Goal: Navigation & Orientation: Find specific page/section

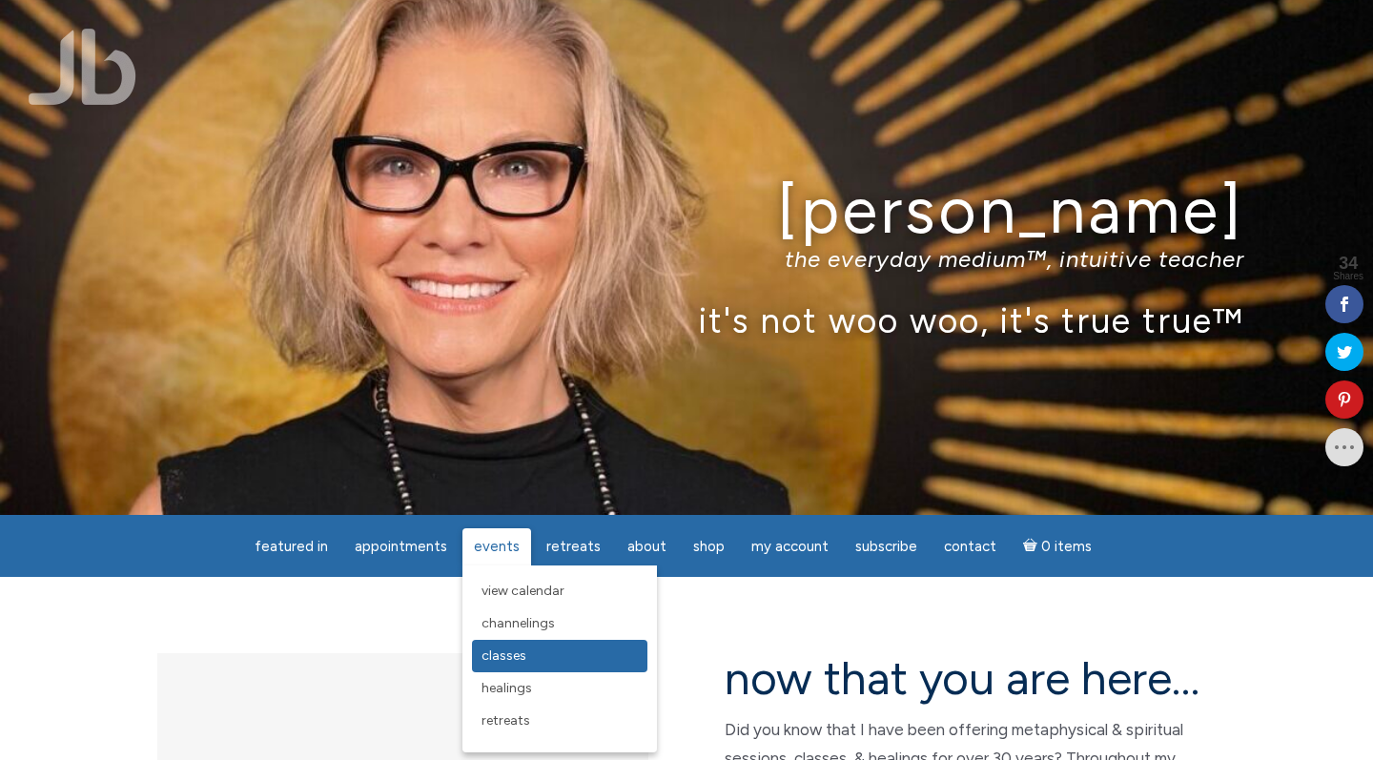
click at [507, 654] on span "Classes" at bounding box center [504, 656] width 45 height 16
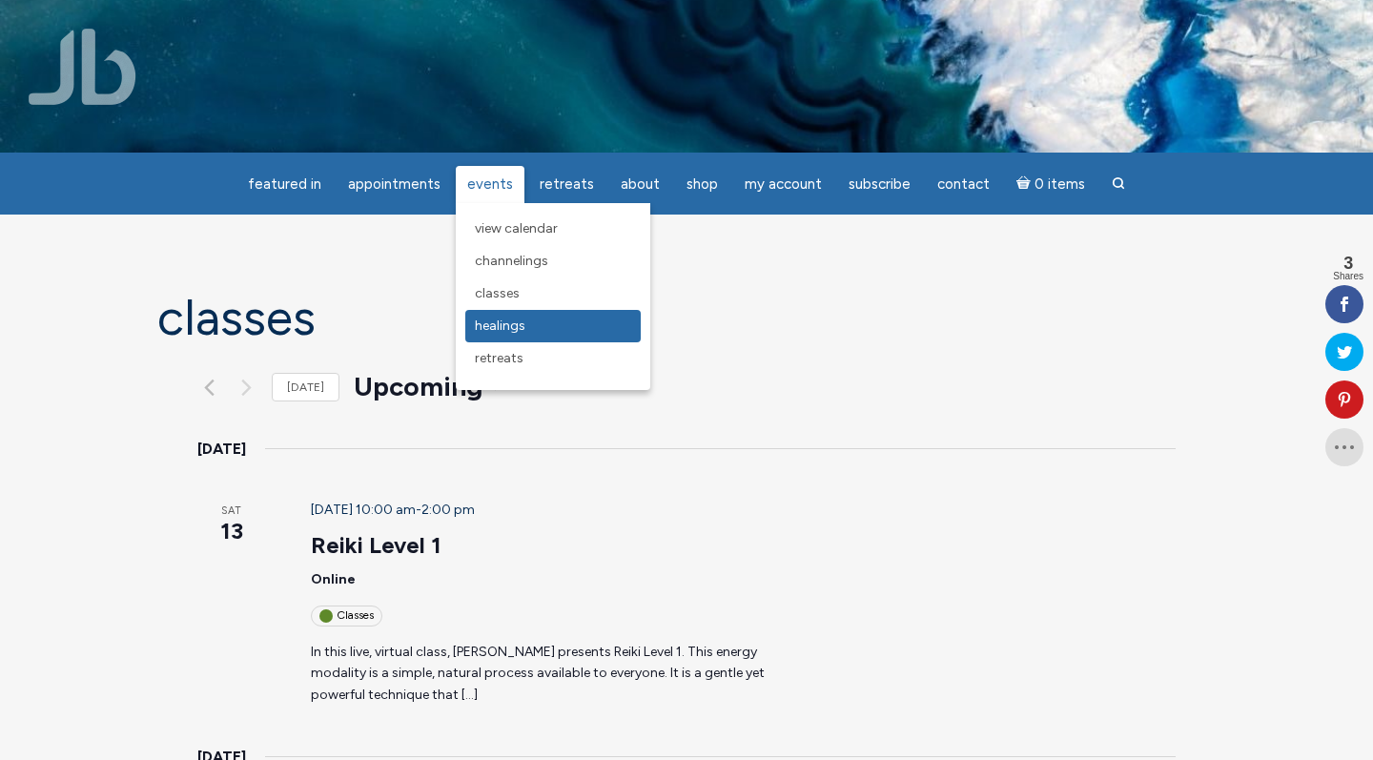
click at [492, 320] on span "Healings" at bounding box center [500, 326] width 51 height 16
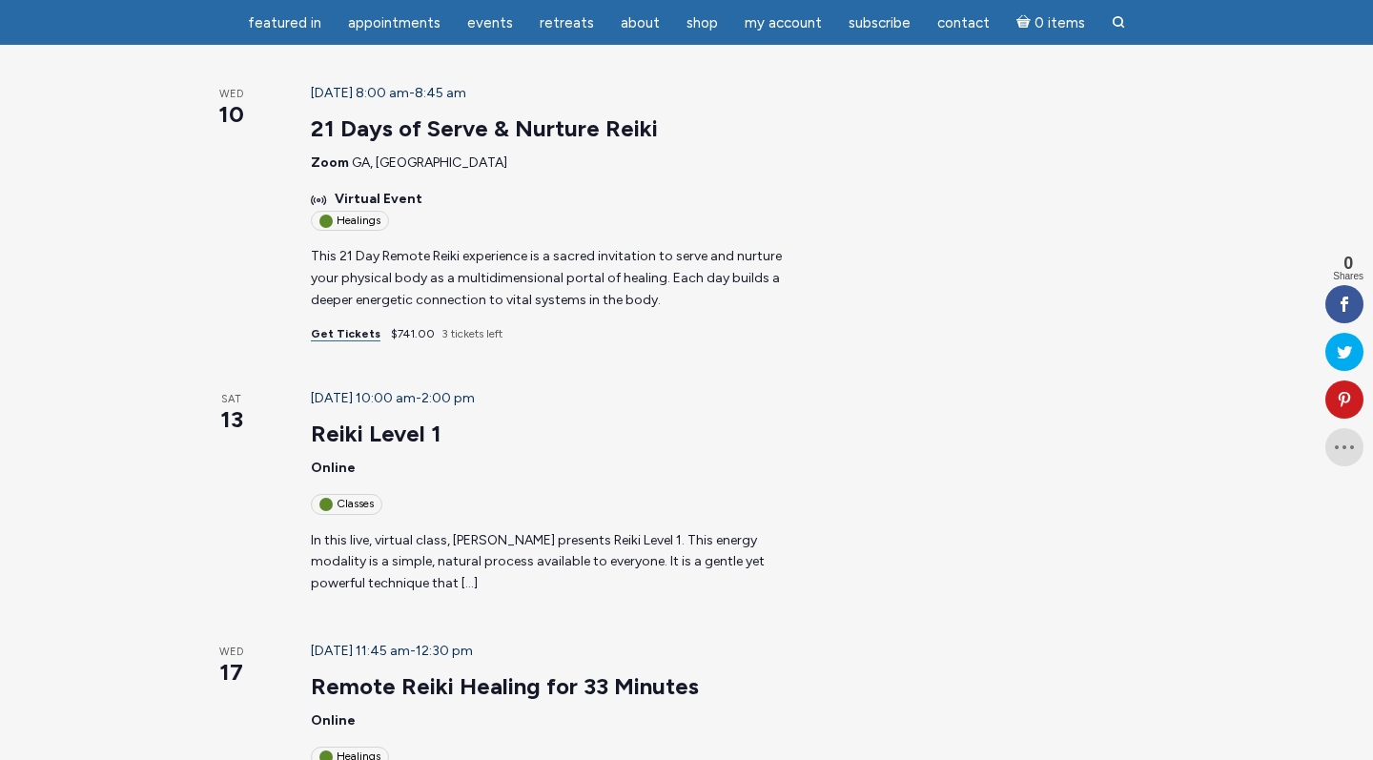
scroll to position [356, 0]
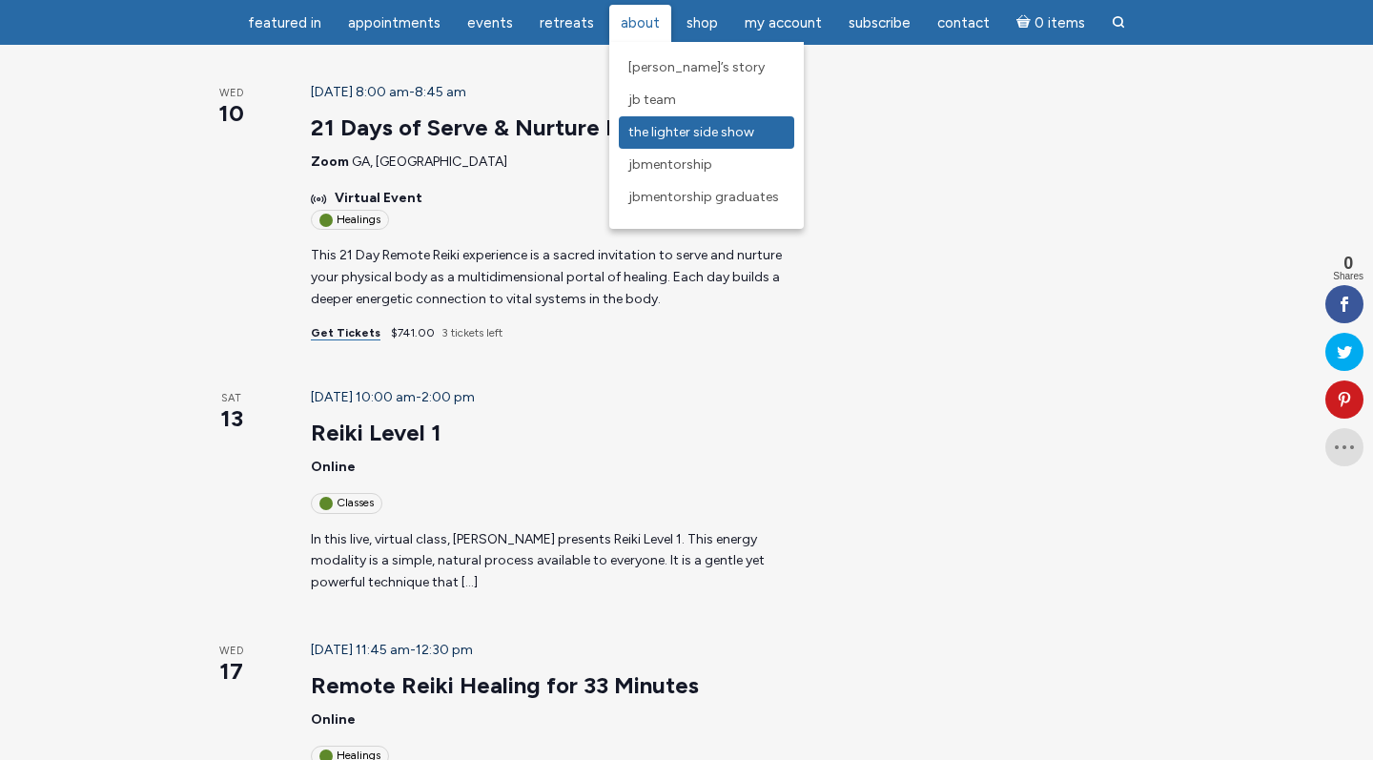
click at [640, 133] on span "The Lighter Side Show" at bounding box center [692, 132] width 126 height 16
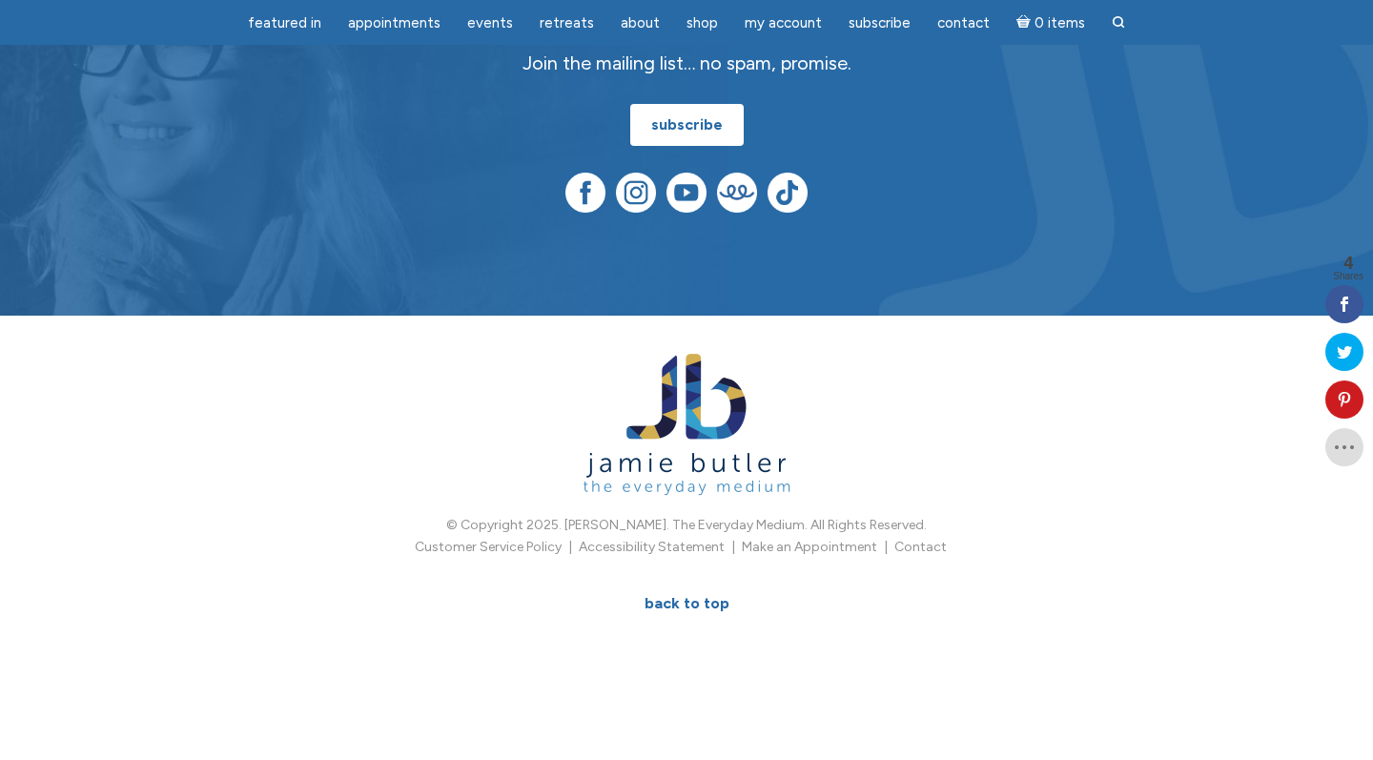
scroll to position [897, 0]
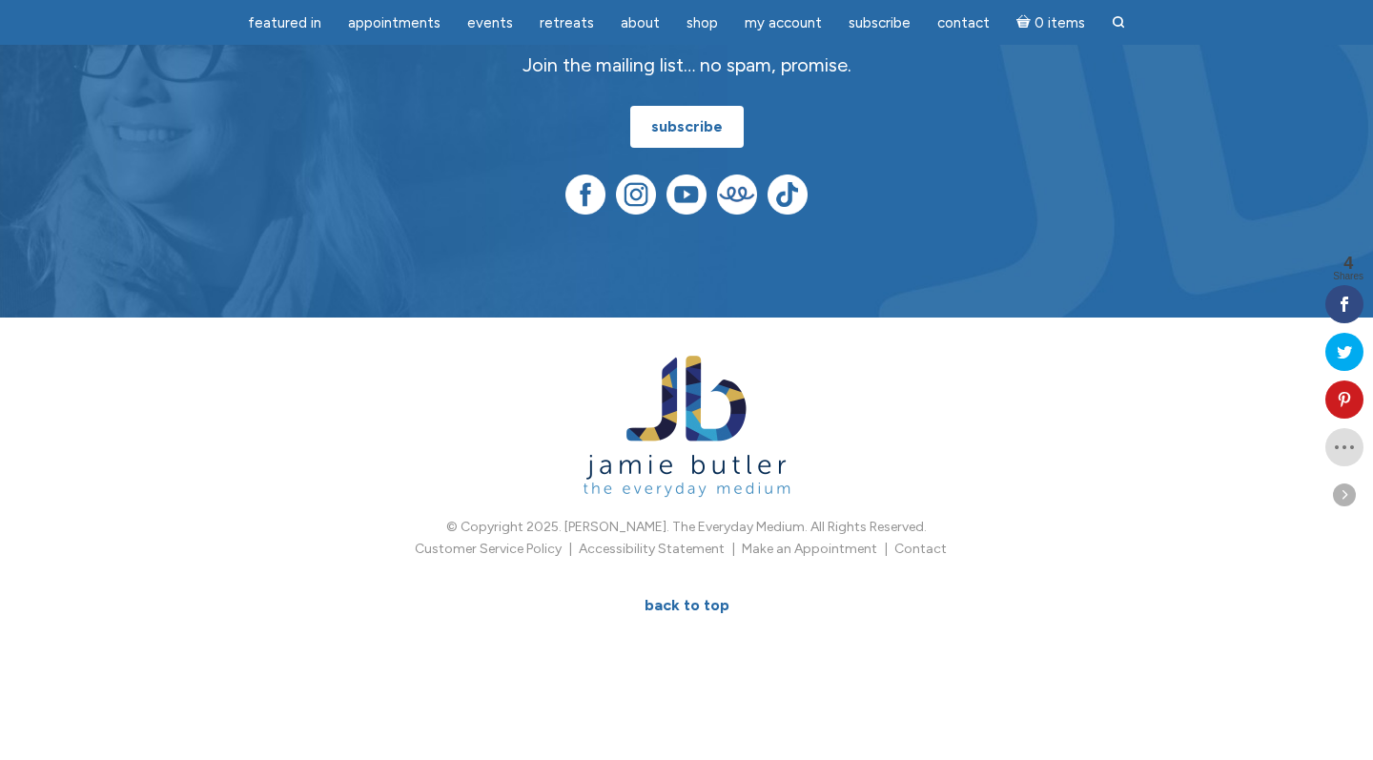
click at [1346, 304] on icon at bounding box center [1345, 304] width 38 height 15
